Goal: Information Seeking & Learning: Find specific fact

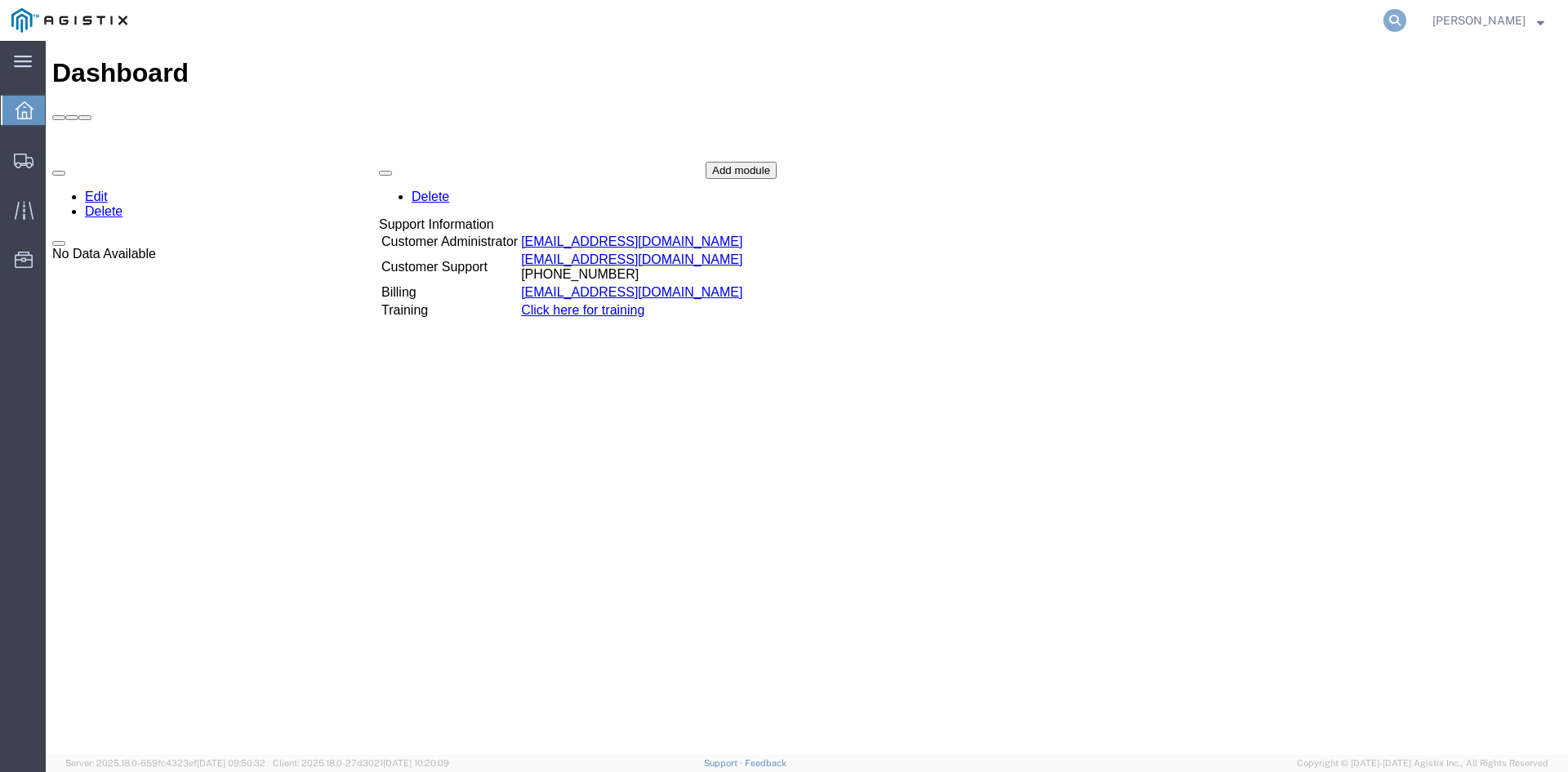
click at [1406, 22] on icon at bounding box center [1394, 20] width 23 height 23
paste input "56719414"
type input "56719414"
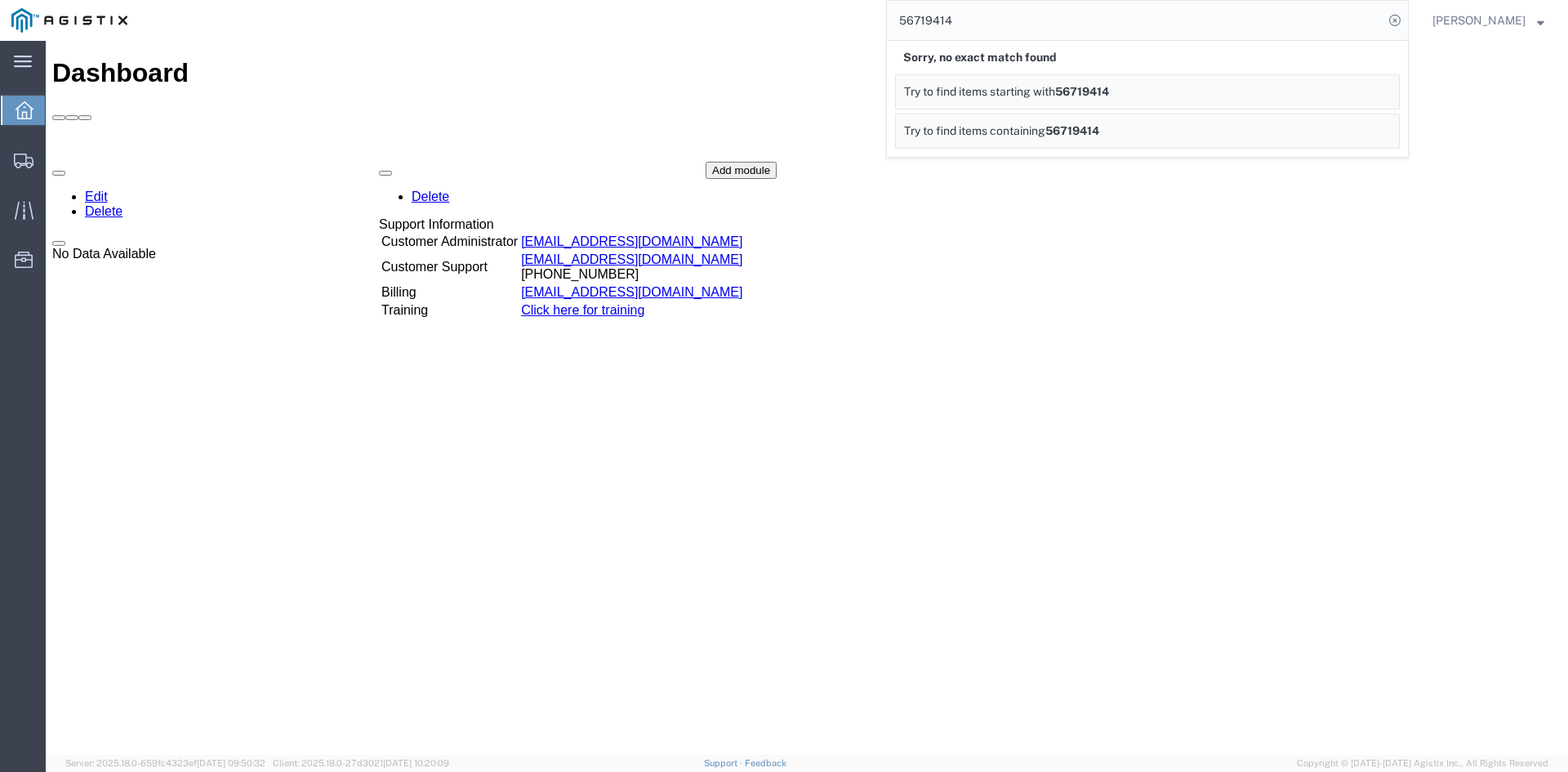
click at [1022, 36] on input "56719414" at bounding box center [1135, 20] width 497 height 39
